Goal: Task Accomplishment & Management: Complete application form

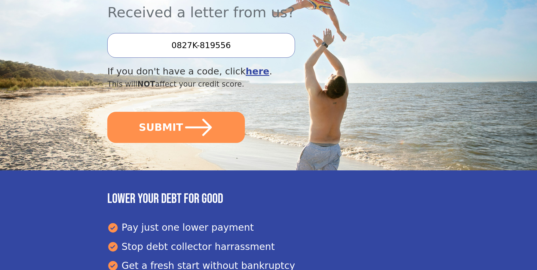
scroll to position [179, 0]
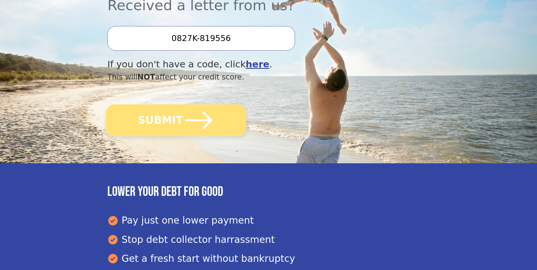
click at [183, 123] on icon "submit" at bounding box center [198, 120] width 31 height 31
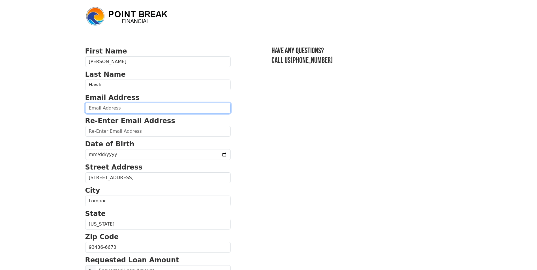
click at [161, 107] on input "email" at bounding box center [158, 108] width 146 height 11
type input "hawkem777@icloud.com"
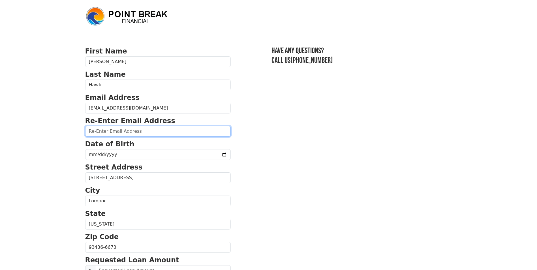
type input "hawkem777@icloud.com"
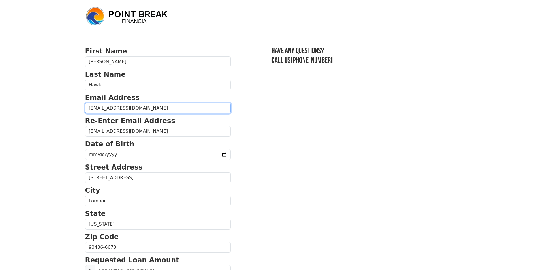
type input "(805) 260-1362"
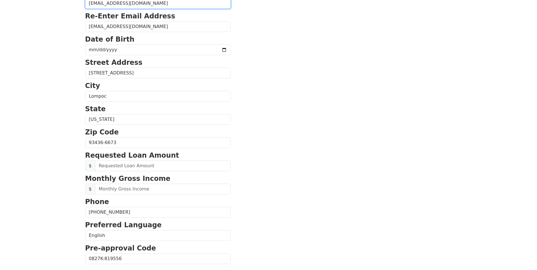
scroll to position [104, 0]
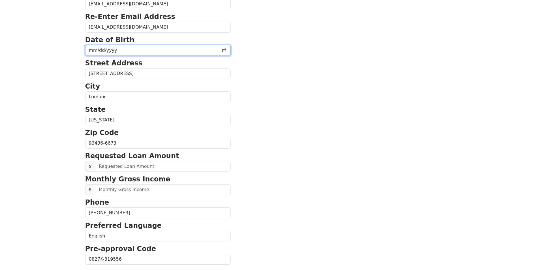
click at [137, 48] on input "date" at bounding box center [158, 50] width 146 height 11
type input "1998-01-23"
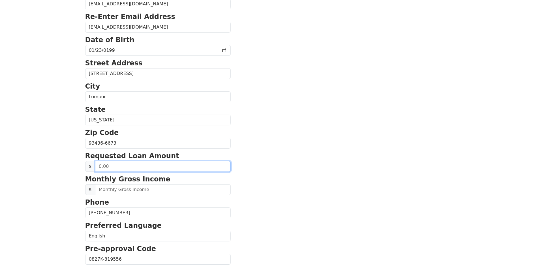
click at [129, 166] on input "text" at bounding box center [163, 166] width 136 height 11
type input "20,000.00"
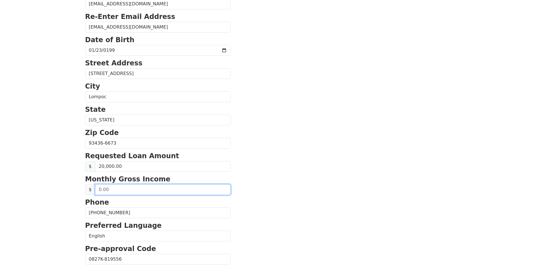
click at [104, 189] on input "text" at bounding box center [163, 189] width 136 height 11
type input "1,600.00"
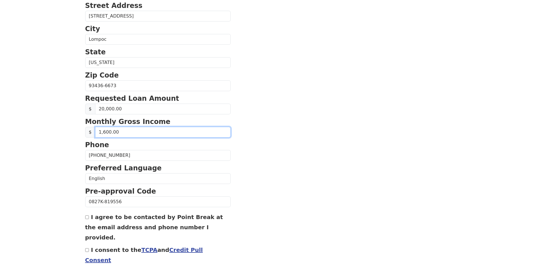
scroll to position [181, 0]
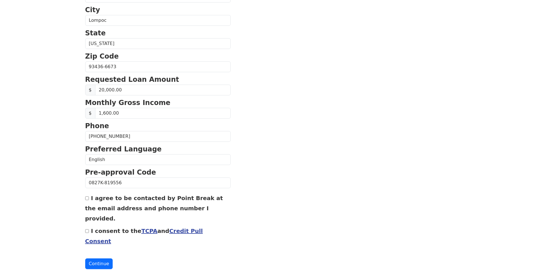
click at [86, 202] on div "I agree to be contacted by Point Break at the email address and phone number I …" at bounding box center [158, 208] width 146 height 31
click at [87, 198] on input "I agree to be contacted by Point Break at the email address and phone number I …" at bounding box center [87, 199] width 4 height 4
checkbox input "true"
click at [144, 228] on link "TCPA" at bounding box center [149, 231] width 16 height 7
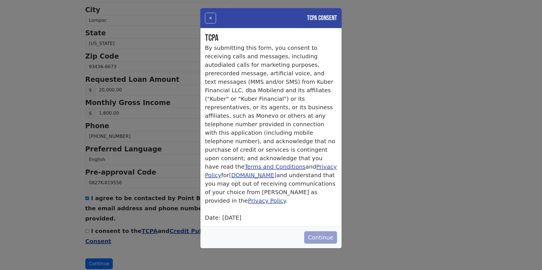
click at [317, 231] on button "Continue" at bounding box center [320, 237] width 33 height 12
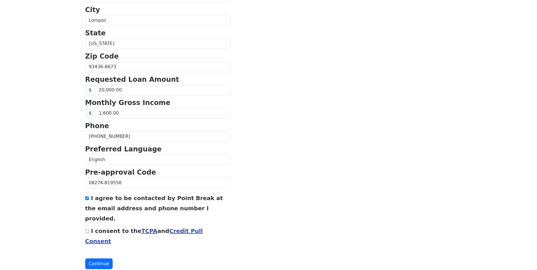
click at [91, 228] on label "I consent to the TCPA and Credit Pull Consent" at bounding box center [144, 236] width 118 height 17
click at [89, 229] on input "I consent to the TCPA and Credit Pull Consent" at bounding box center [87, 231] width 4 height 4
checkbox input "true"
click at [98, 259] on button "Continue" at bounding box center [99, 264] width 28 height 11
